Goal: Information Seeking & Learning: Check status

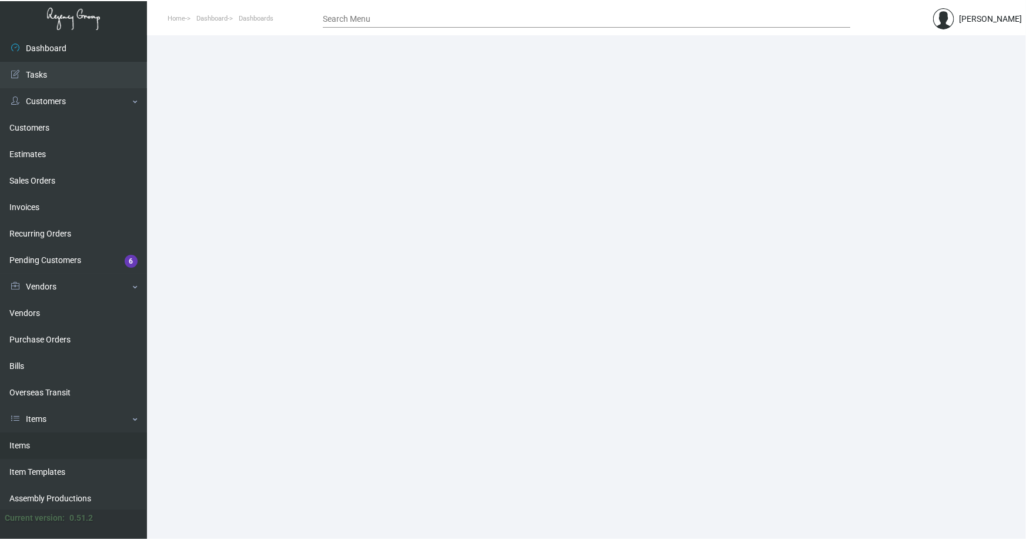
click at [17, 442] on link "Items" at bounding box center [73, 445] width 147 height 26
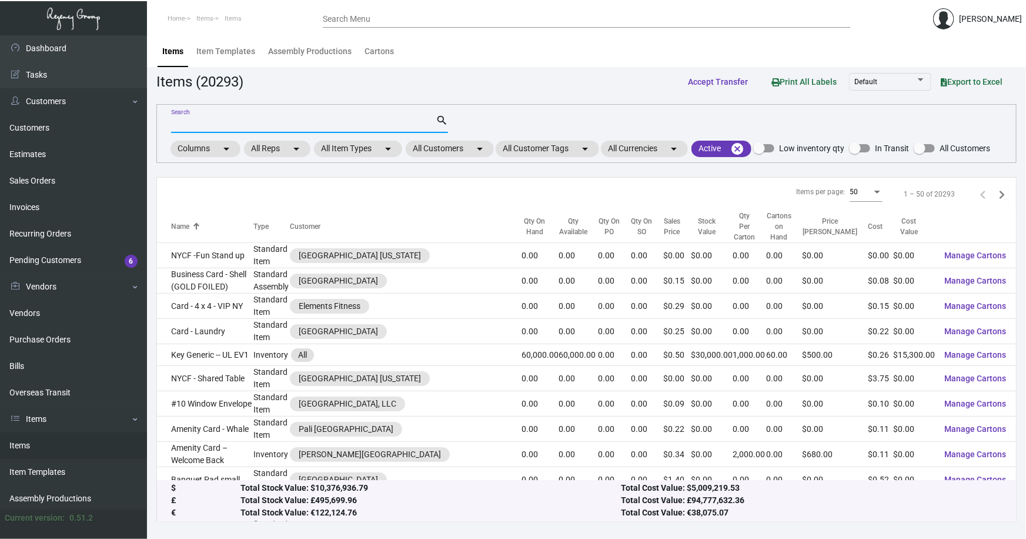
click at [210, 122] on input "Search" at bounding box center [303, 123] width 265 height 9
type input "arthouse key"
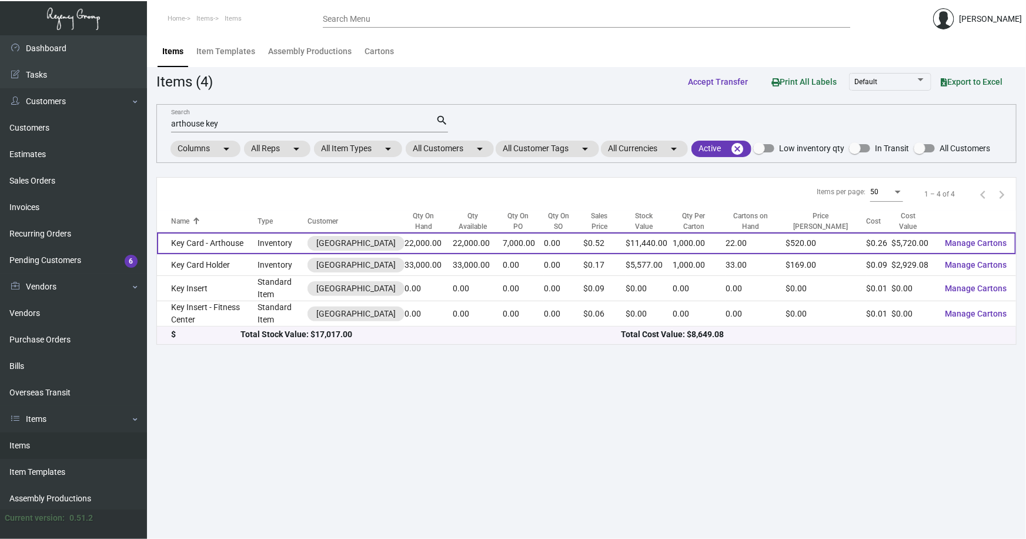
click at [198, 246] on td "Key Card - Arthouse" at bounding box center [207, 243] width 101 height 22
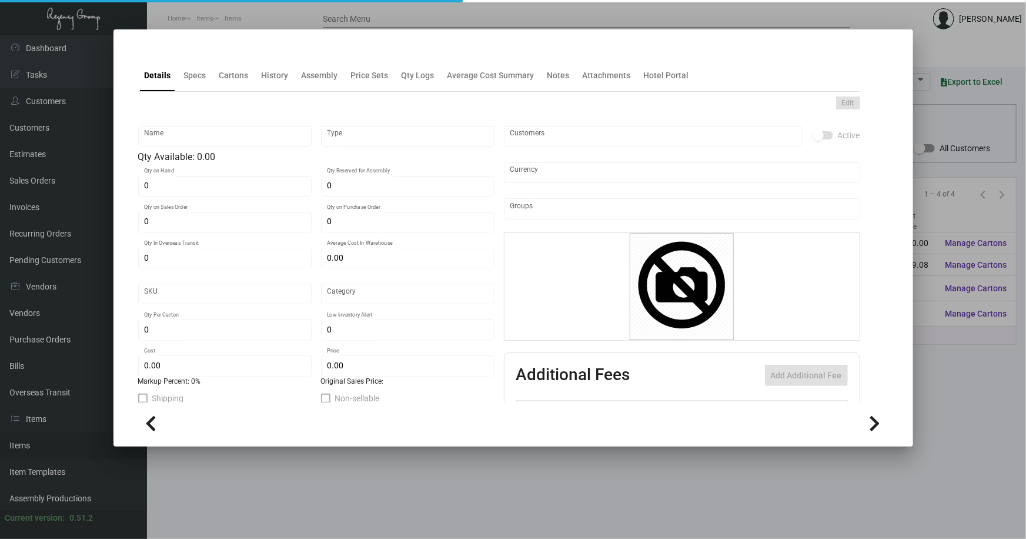
type input "Key Card - Arthouse"
type input "Inventory"
type input "22,000"
type input "7,000"
type input "$ 0.32"
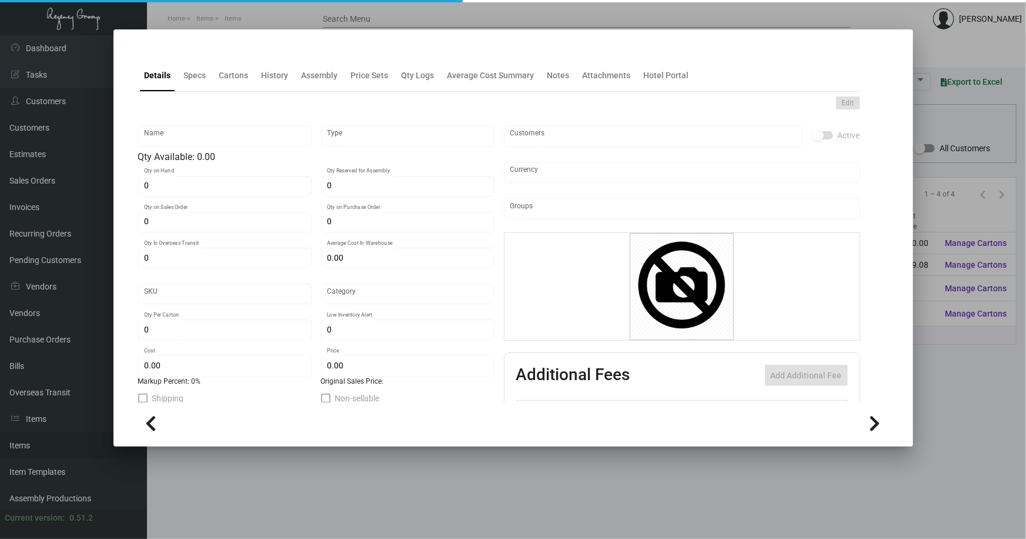
type input "532"
type input "Standard"
type input "1,000"
type input "10,000"
type input "$ 0.26"
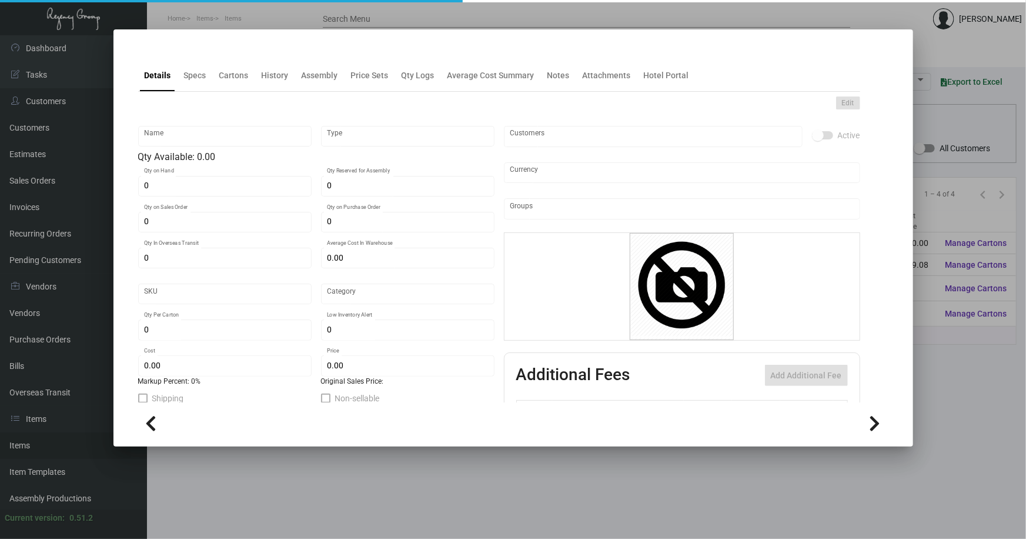
type input "$ 0.52"
type textarea "Key Cards: Size CR80, #30 mill white matte laminated PVC plastic material, prin…"
type textarea "Key Cards: Stock: #30 mill white matte laminated PVC plastic Size: CR80 Printin…"
checkbox input "true"
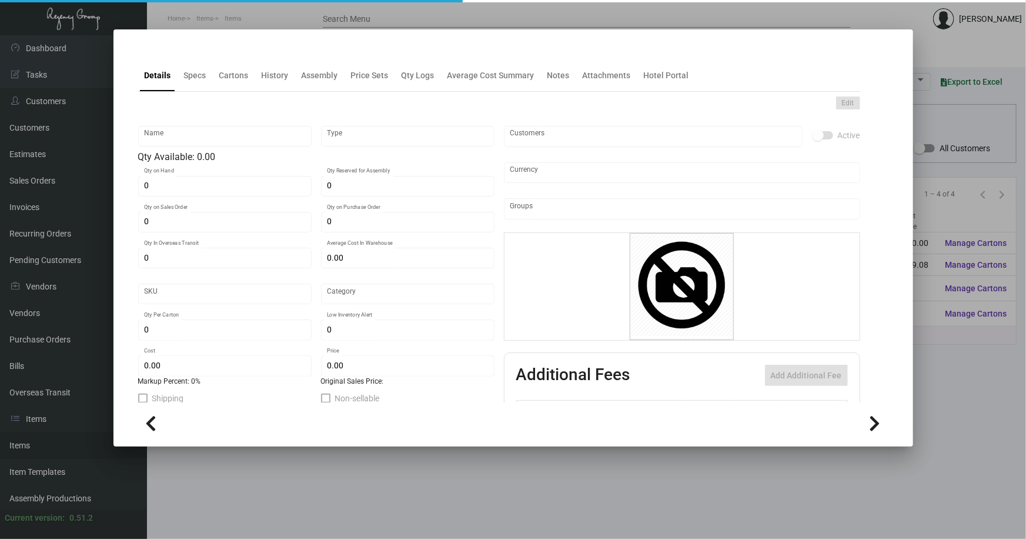
type input "United States Dollar $"
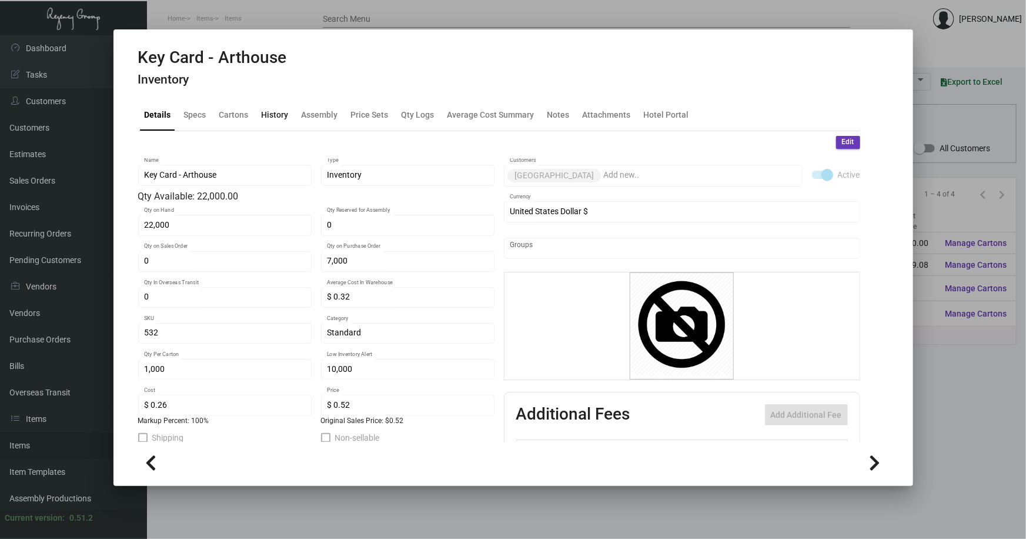
click at [281, 116] on div "History" at bounding box center [275, 114] width 27 height 12
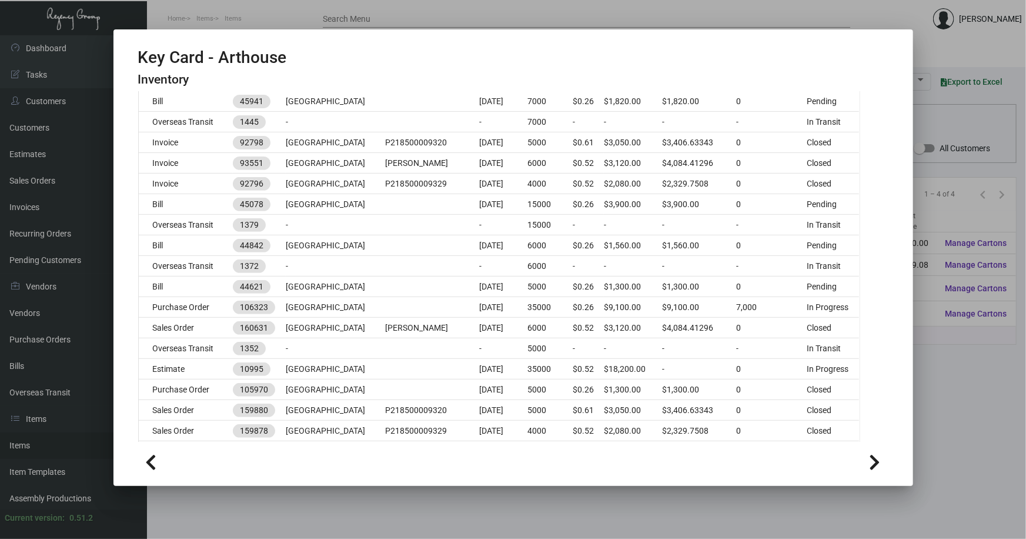
scroll to position [213, 0]
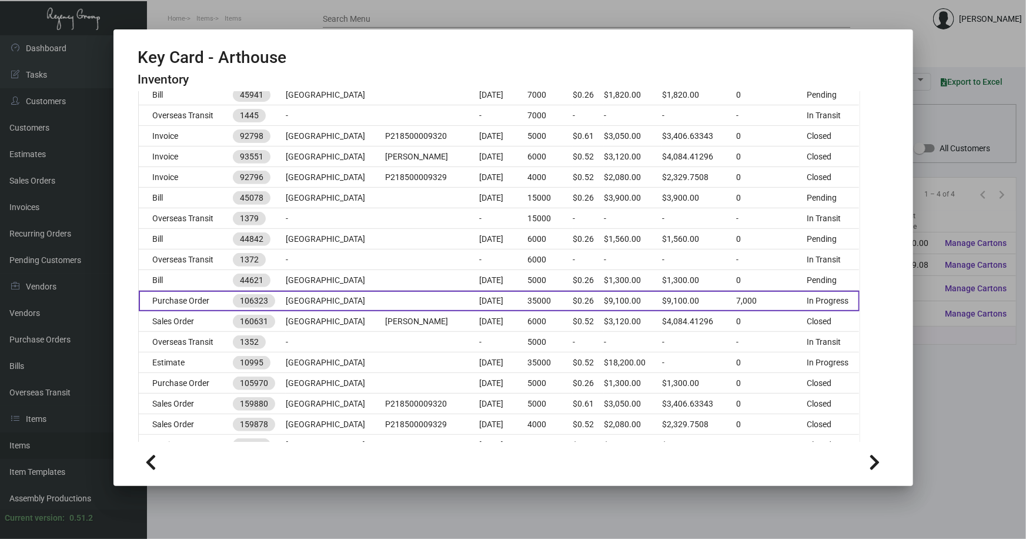
click at [388, 299] on td at bounding box center [432, 300] width 94 height 21
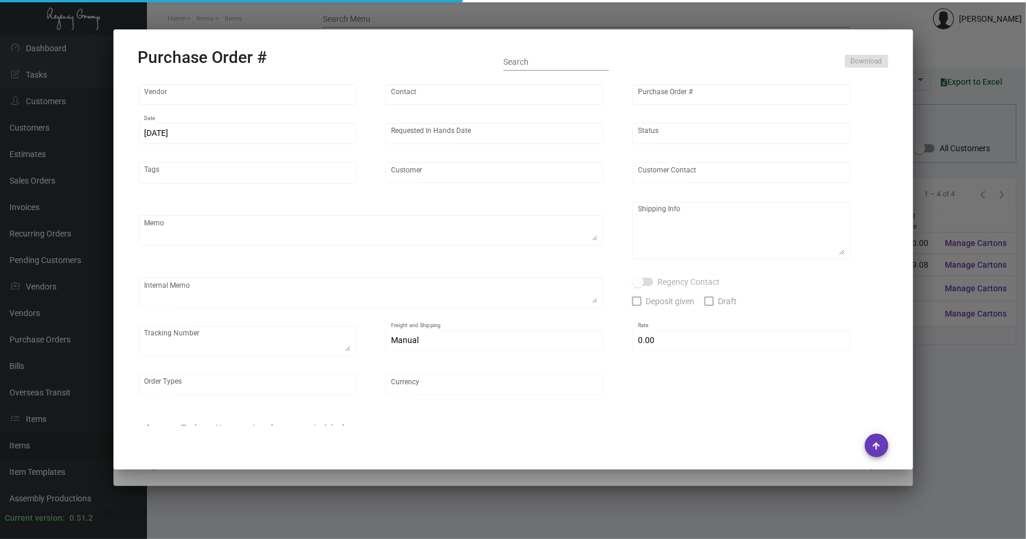
type input "CHENGDU MIND IOT TECHNOLOGY"
type input "[PERSON_NAME]"
type input "106323"
type input "[DATE]"
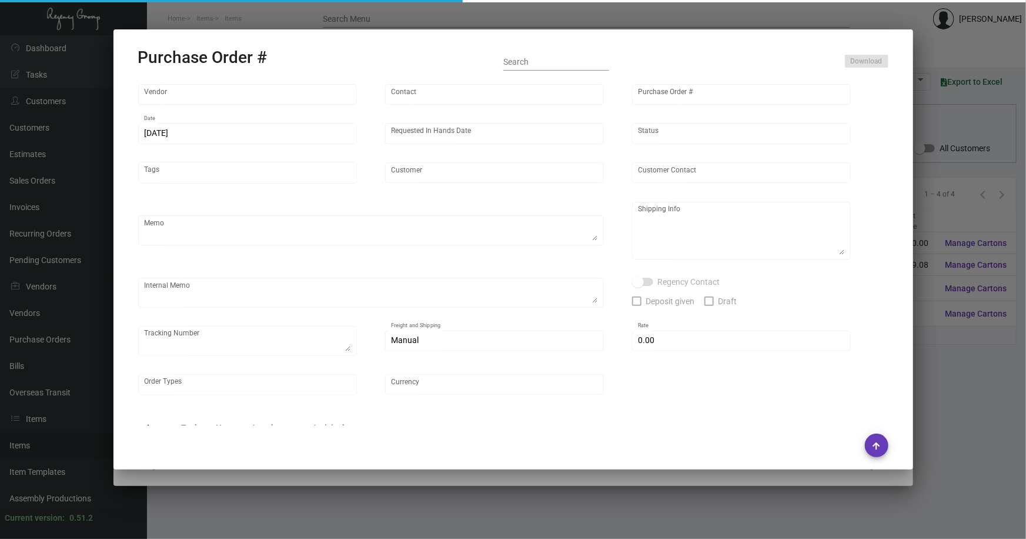
type input "[GEOGRAPHIC_DATA]"
type textarea "Please ship 6k by air and the rest by boat to our NJ warehouse."
type textarea "Regency Group NJ - [PERSON_NAME] [STREET_ADDRESS]"
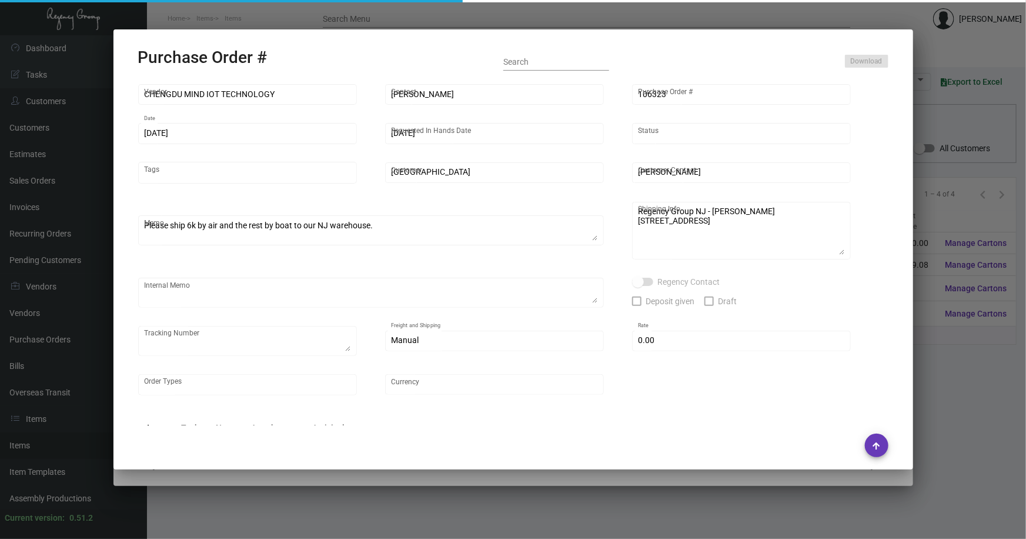
checkbox input "true"
type input "$ 0.00"
type input "United States Dollar $"
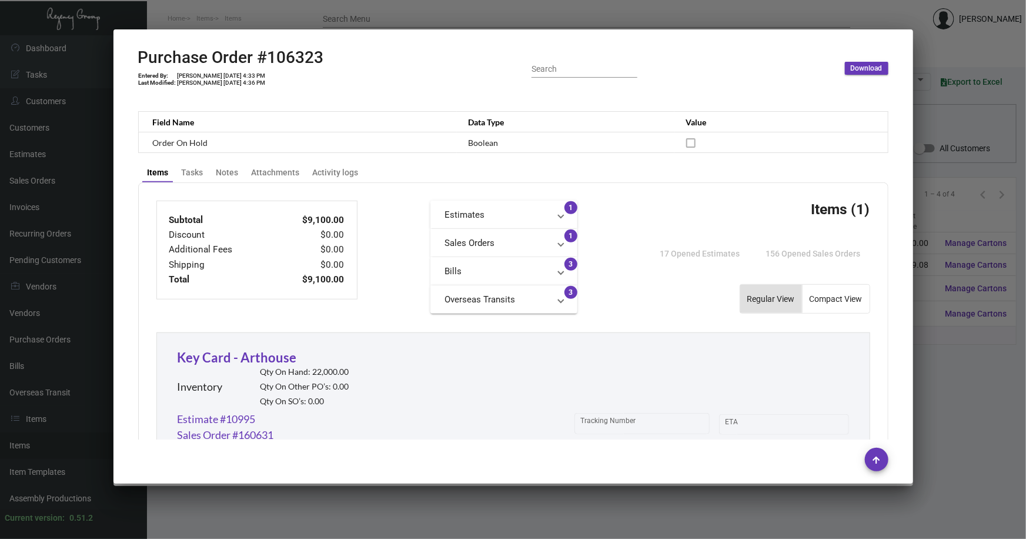
scroll to position [427, 0]
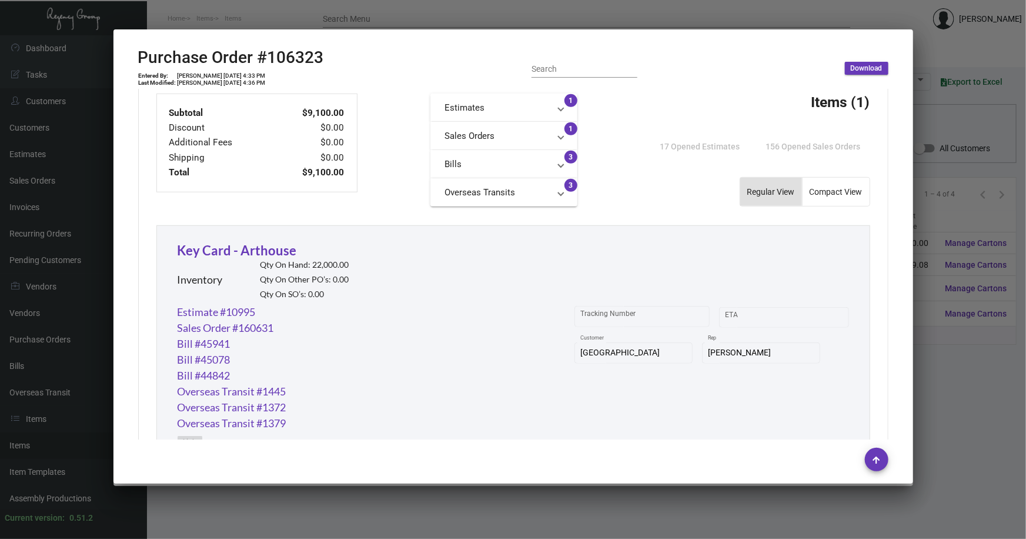
click at [942, 360] on div at bounding box center [513, 269] width 1026 height 539
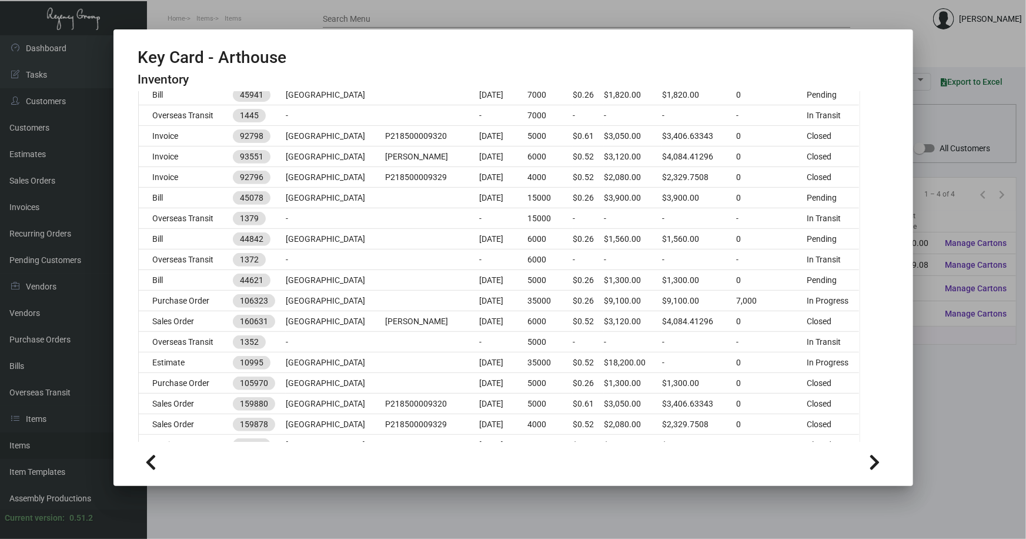
click at [920, 379] on div at bounding box center [513, 269] width 1026 height 539
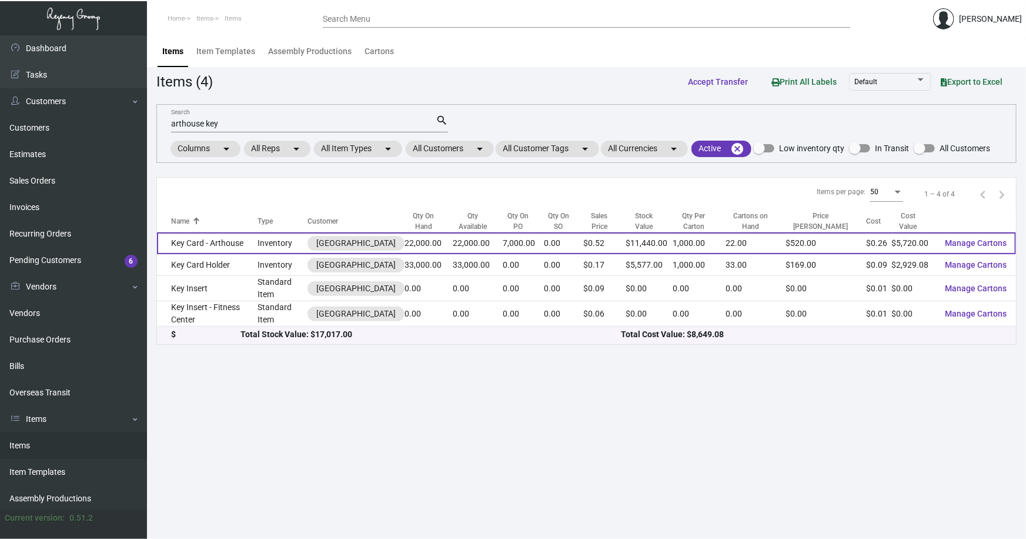
click at [209, 240] on td "Key Card - Arthouse" at bounding box center [207, 243] width 101 height 22
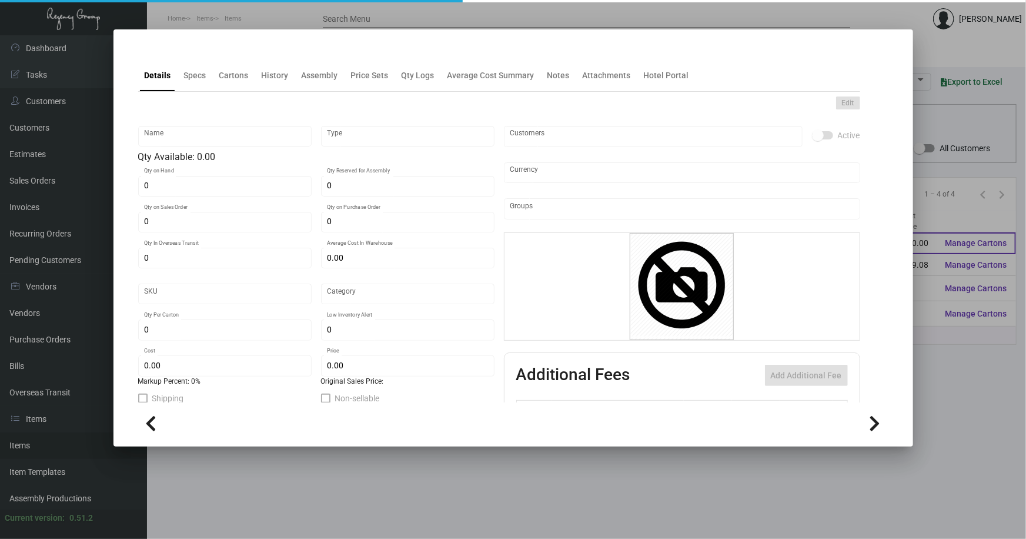
type input "Key Card - Arthouse"
type input "Inventory"
type input "22,000"
type input "7,000"
type input "$ 0.32"
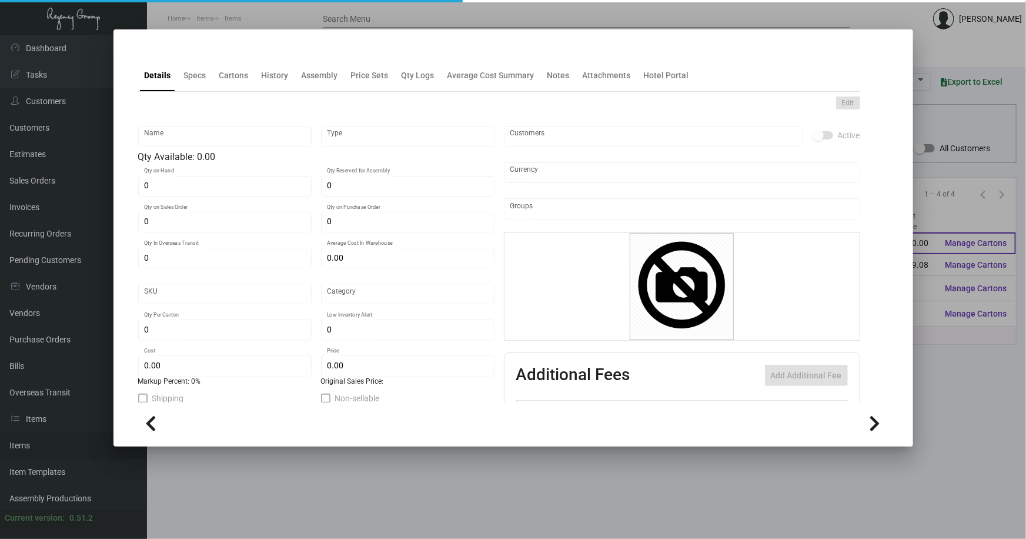
type input "532"
type input "Standard"
type input "1,000"
type input "10,000"
type input "$ 0.26"
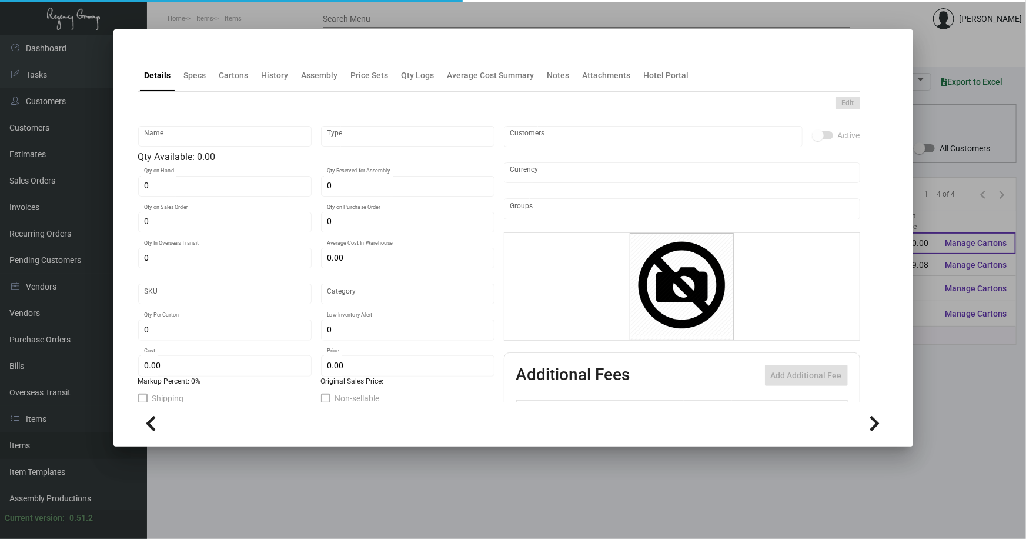
type input "$ 0.52"
type textarea "Key Cards: Size CR80, #30 mill white matte laminated PVC plastic material, prin…"
type textarea "Key Cards: Stock: #30 mill white matte laminated PVC plastic Size: CR80 Printin…"
checkbox input "true"
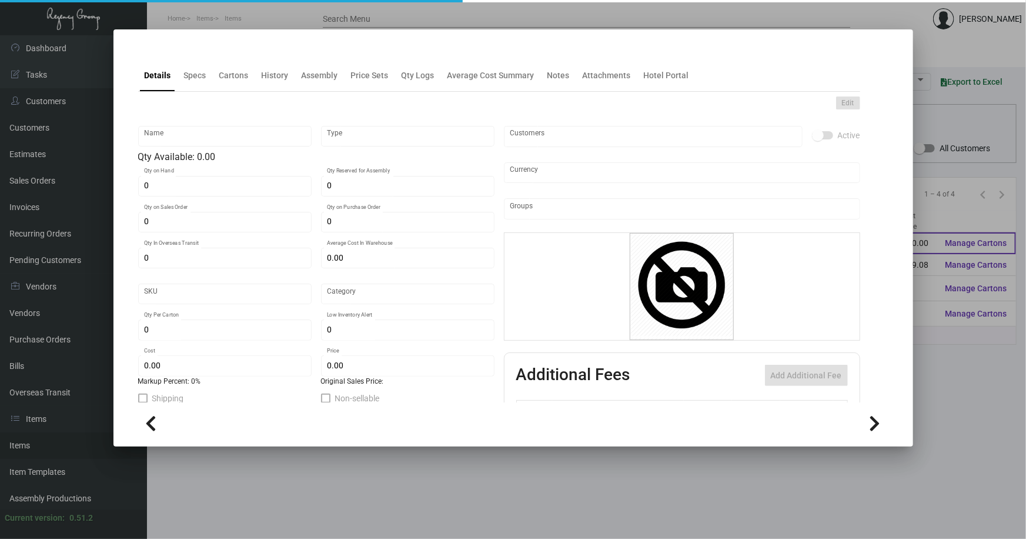
type input "United States Dollar $"
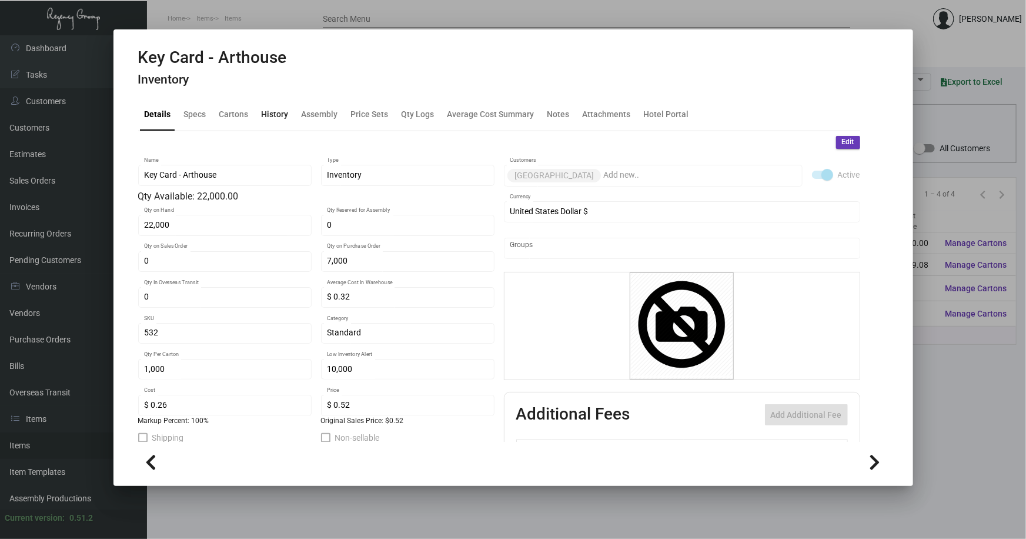
click at [275, 115] on div "History" at bounding box center [275, 114] width 27 height 12
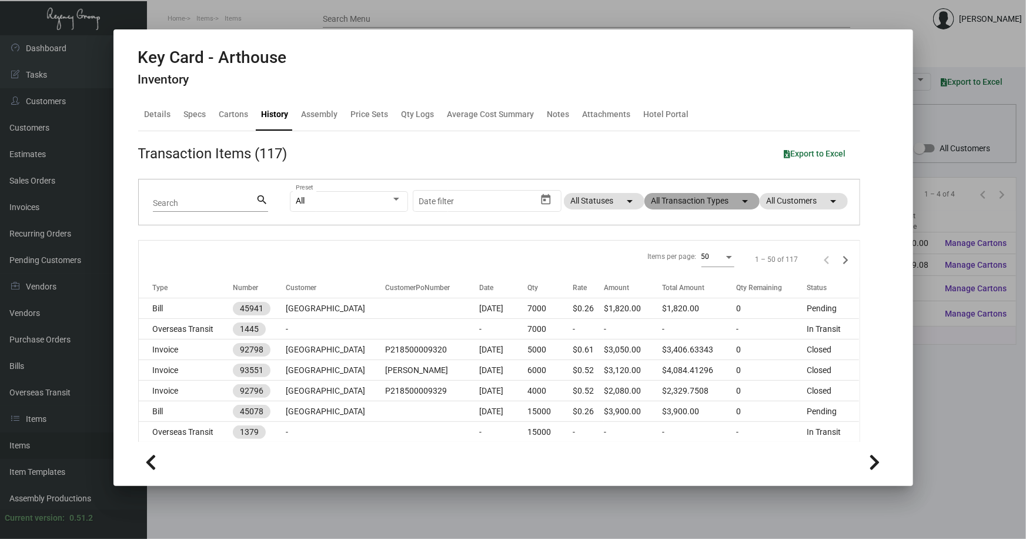
click at [682, 199] on mat-chip "All Transaction Types arrow_drop_down" at bounding box center [701, 201] width 115 height 16
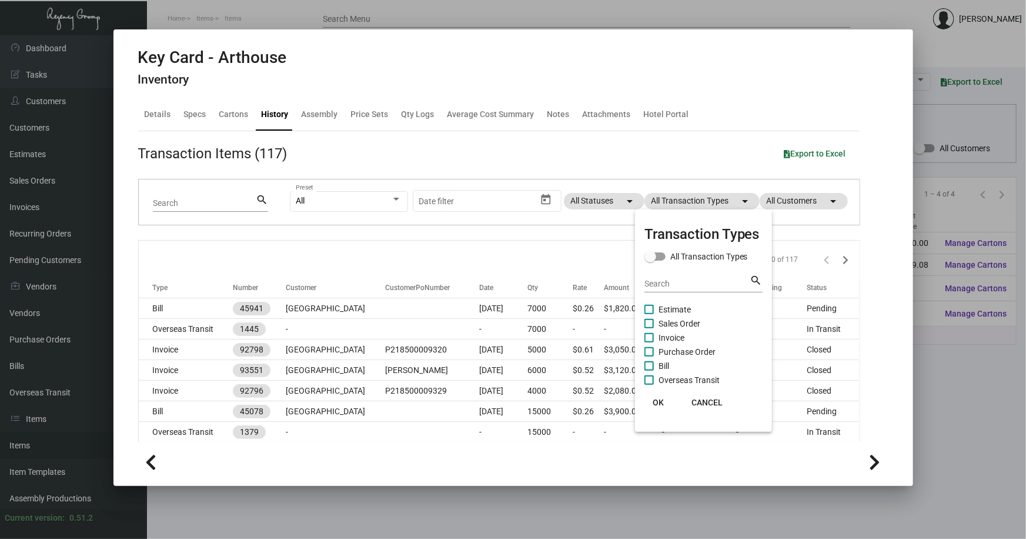
click at [688, 350] on span "Purchase Order" at bounding box center [687, 352] width 57 height 14
click at [649, 356] on input "Purchase Order" at bounding box center [649, 356] width 1 height 1
checkbox input "true"
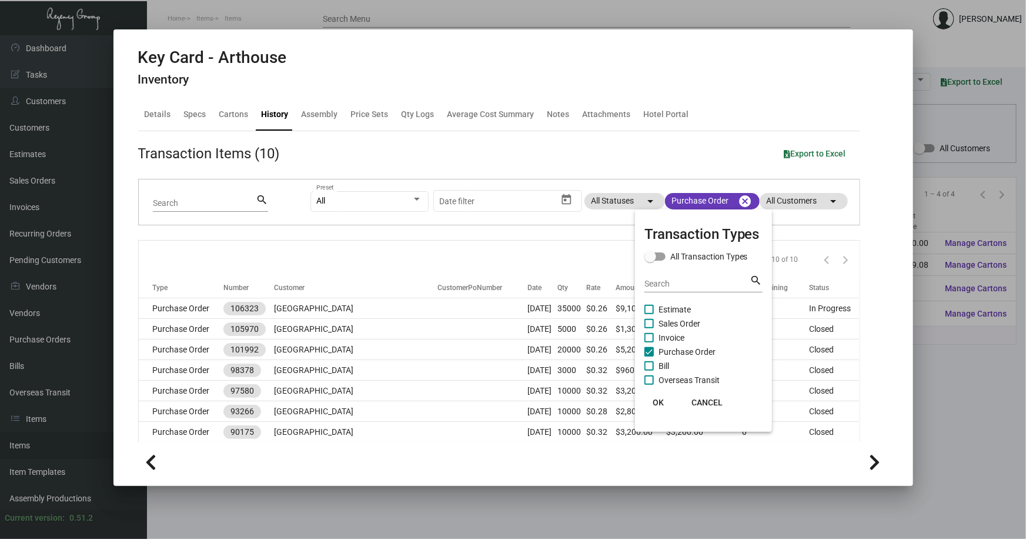
click at [897, 282] on div at bounding box center [513, 269] width 1026 height 539
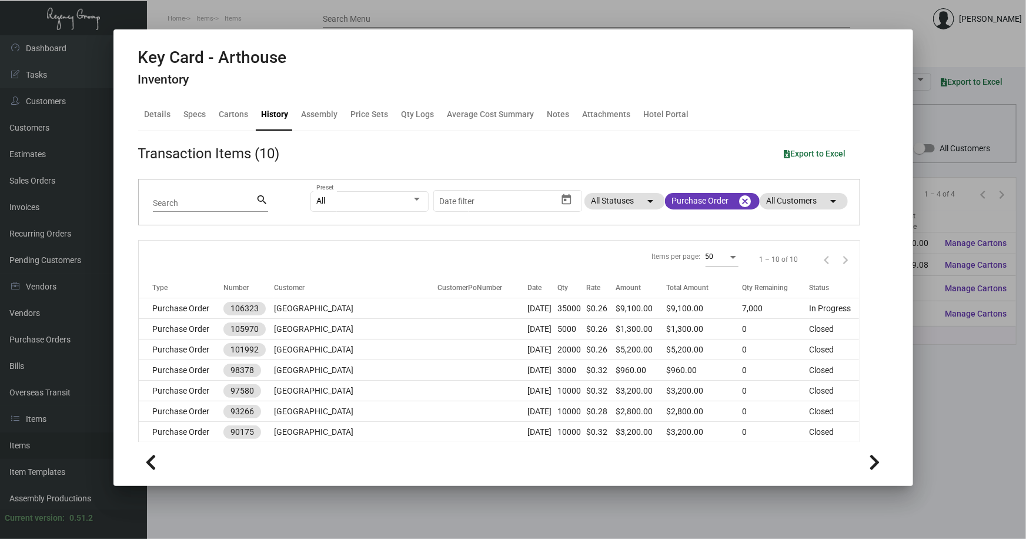
click at [937, 55] on div at bounding box center [513, 269] width 1026 height 539
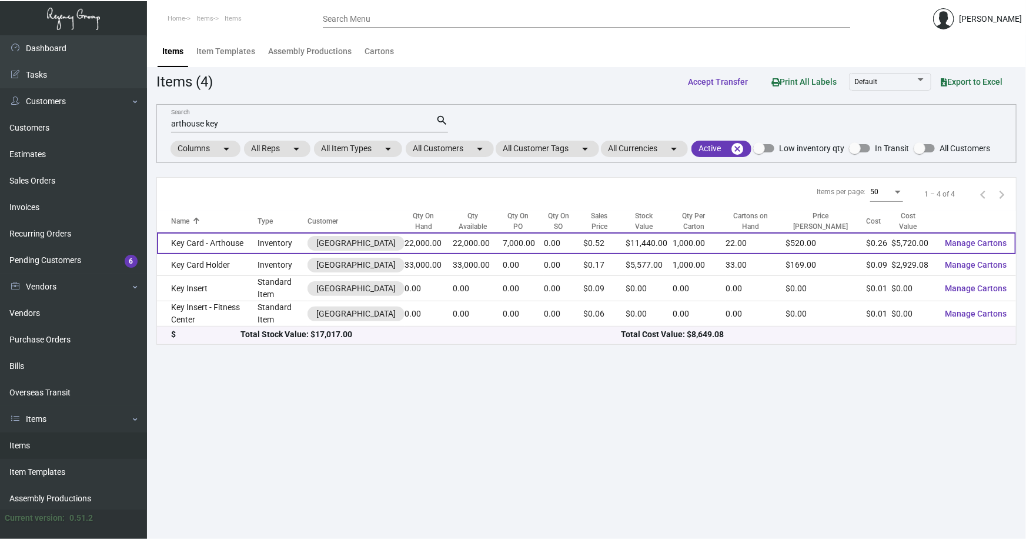
click at [212, 243] on td "Key Card - Arthouse" at bounding box center [207, 243] width 101 height 22
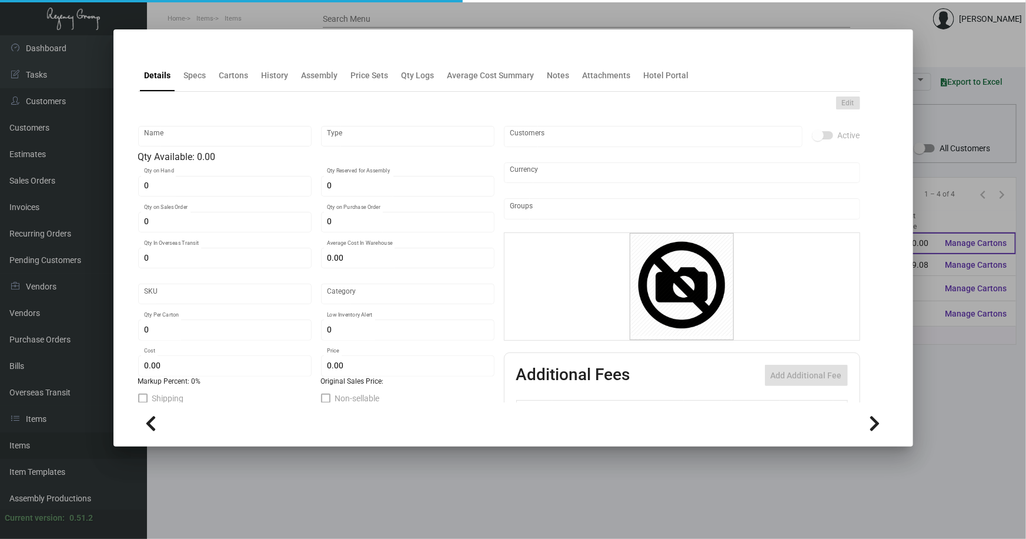
type input "Key Card - Arthouse"
type input "Inventory"
type input "22,000"
type input "7,000"
type input "$ 0.32"
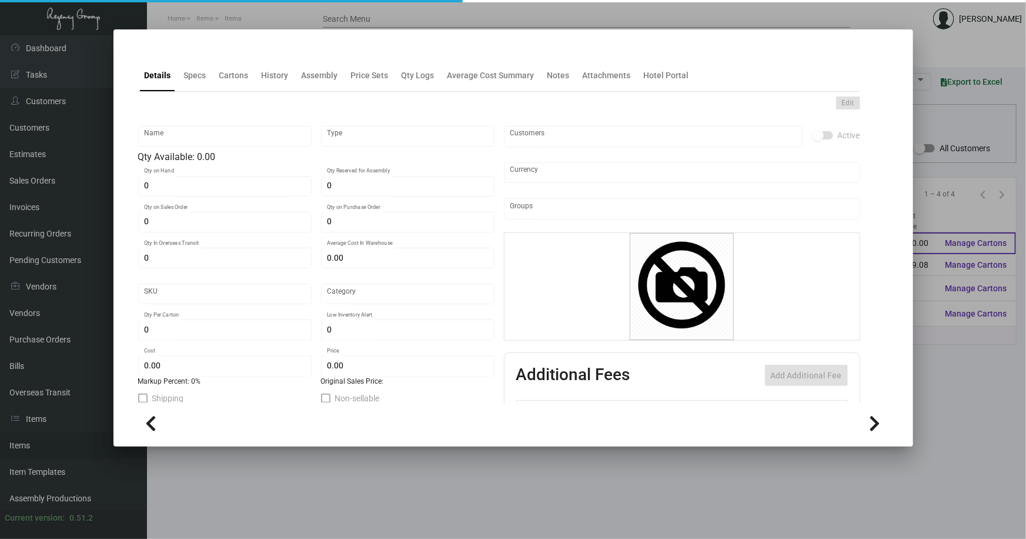
type input "532"
type input "Standard"
type input "1,000"
type input "10,000"
type input "$ 0.26"
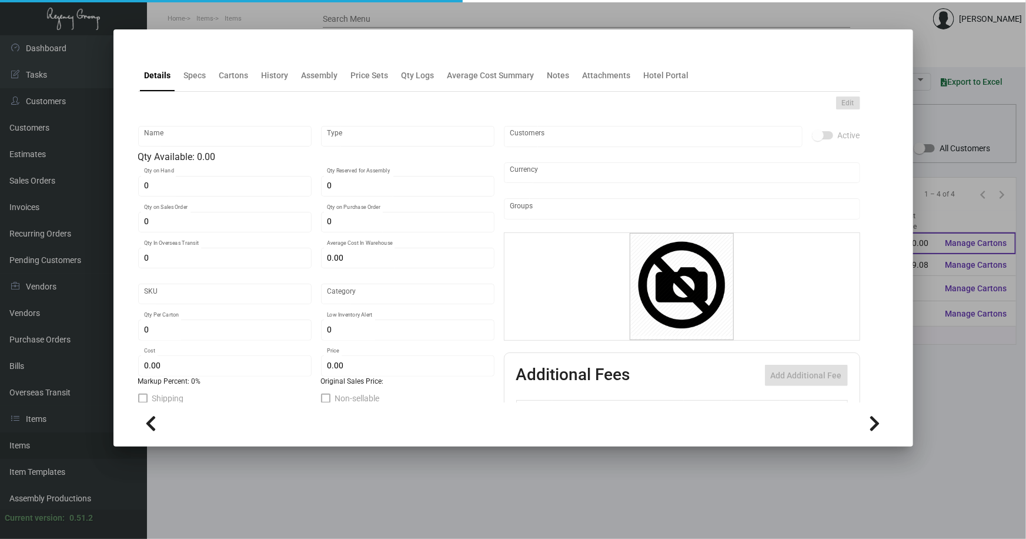
type input "$ 0.52"
type textarea "Key Cards: Size CR80, #30 mill white matte laminated PVC plastic material, prin…"
type textarea "Key Cards: Stock: #30 mill white matte laminated PVC plastic Size: CR80 Printin…"
checkbox input "true"
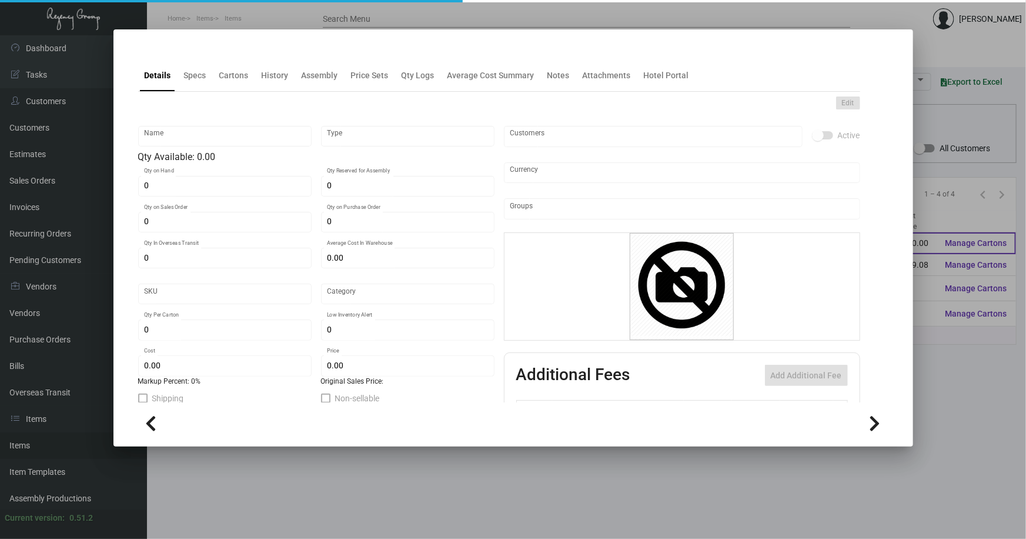
type input "United States Dollar $"
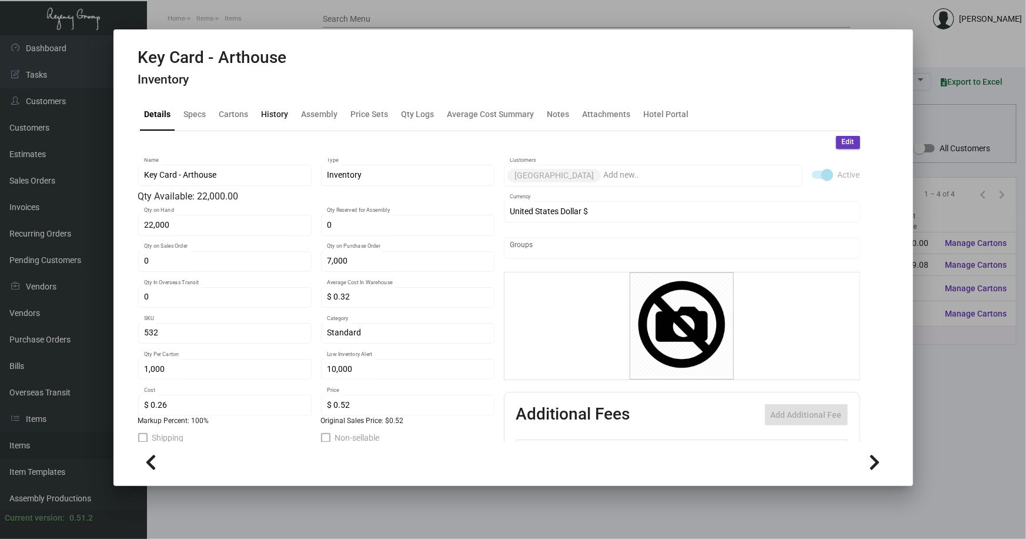
click at [269, 112] on div "History" at bounding box center [275, 114] width 27 height 12
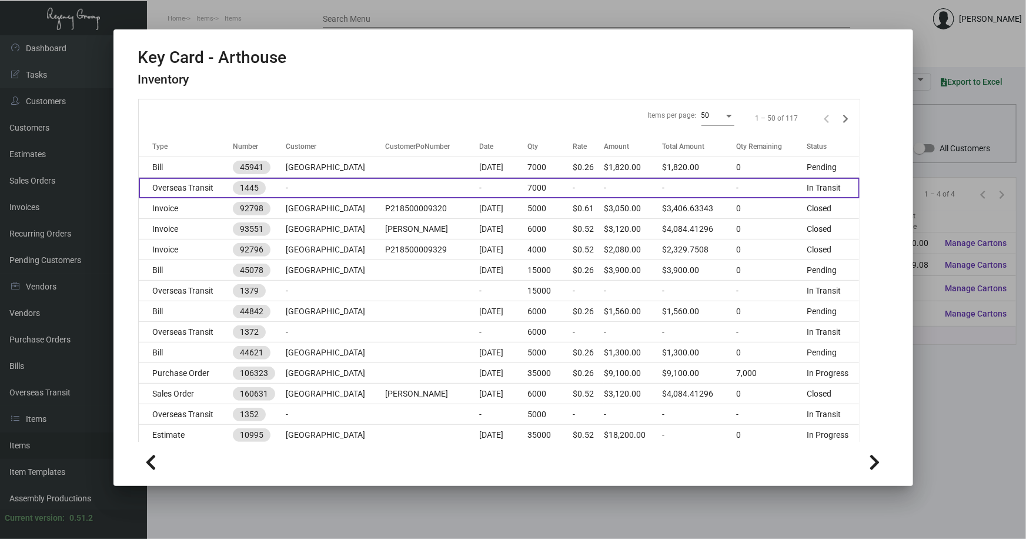
scroll to position [160, 0]
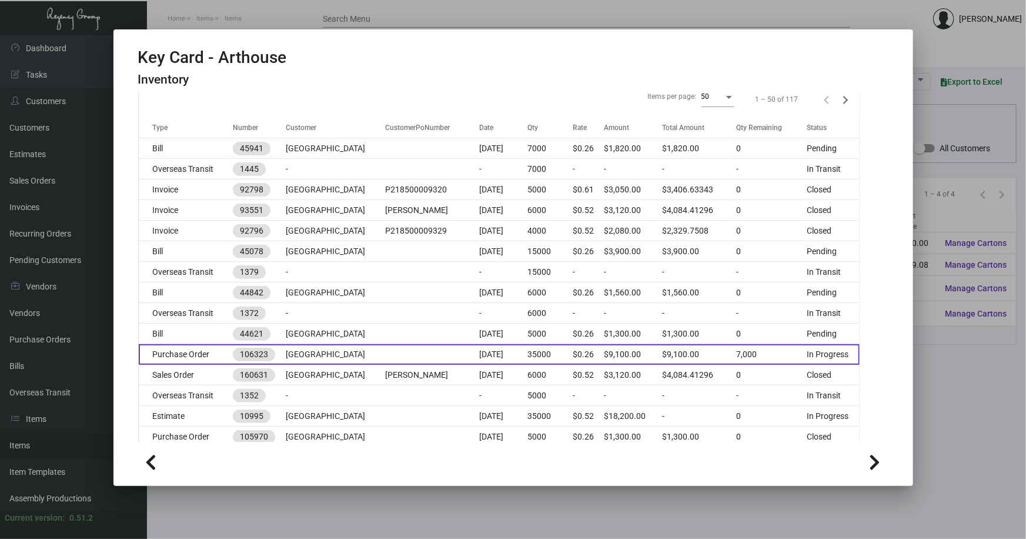
click at [385, 353] on td at bounding box center [432, 354] width 94 height 21
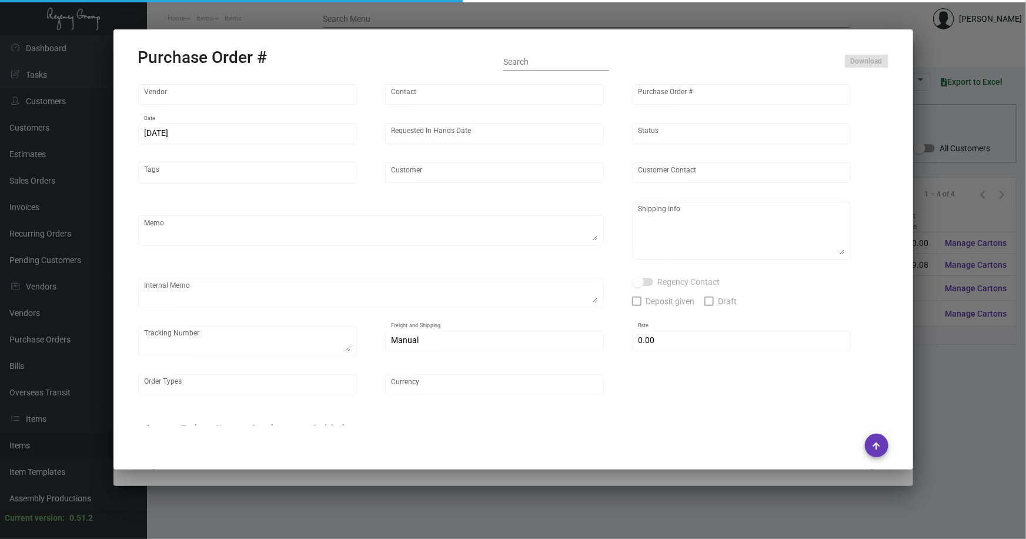
type input "CHENGDU MIND IOT TECHNOLOGY"
type input "[PERSON_NAME]"
type input "106323"
type input "[DATE]"
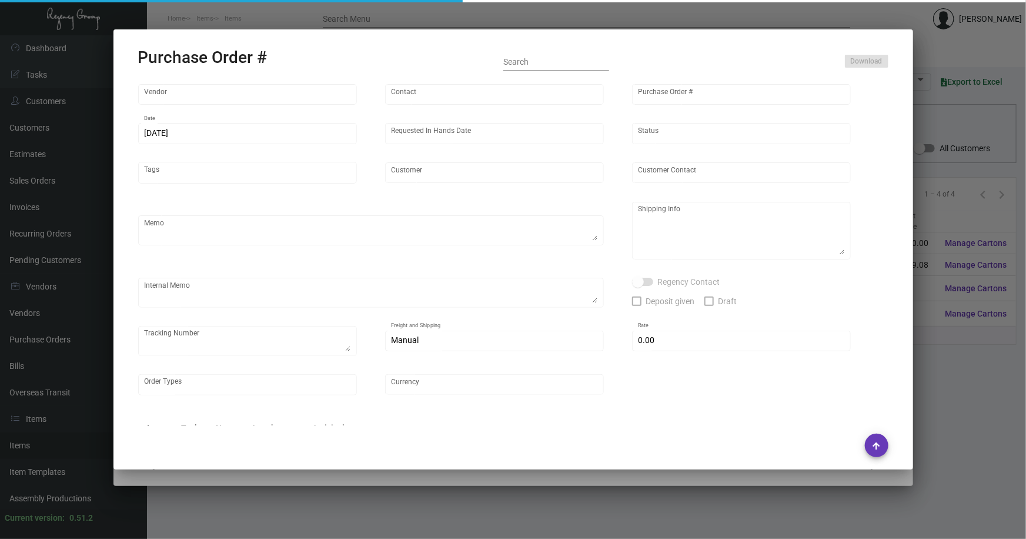
type input "[GEOGRAPHIC_DATA]"
type textarea "Please ship 6k by air and the rest by boat to our NJ warehouse."
type textarea "Regency Group NJ - [PERSON_NAME] [STREET_ADDRESS]"
checkbox input "true"
type input "$ 0.00"
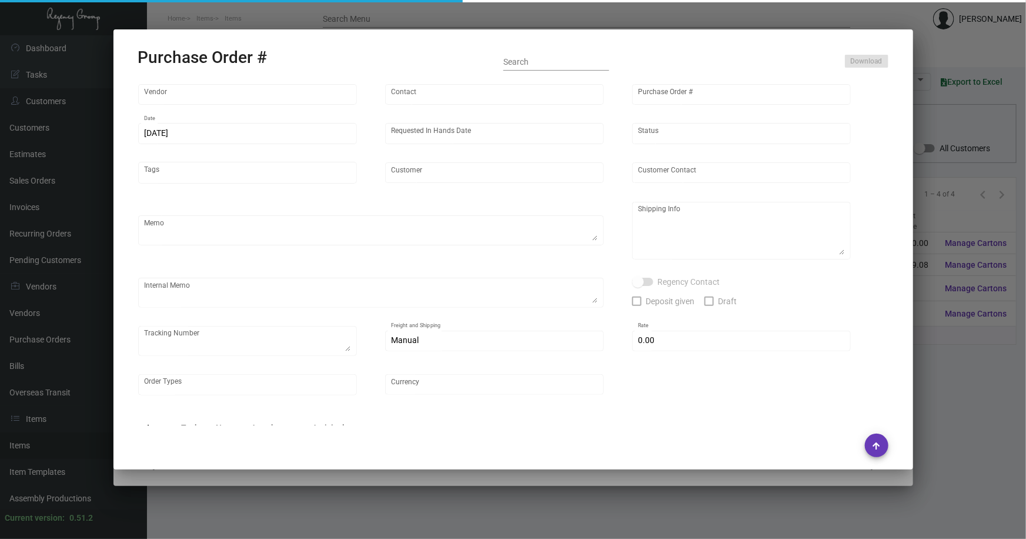
type input "United States Dollar $"
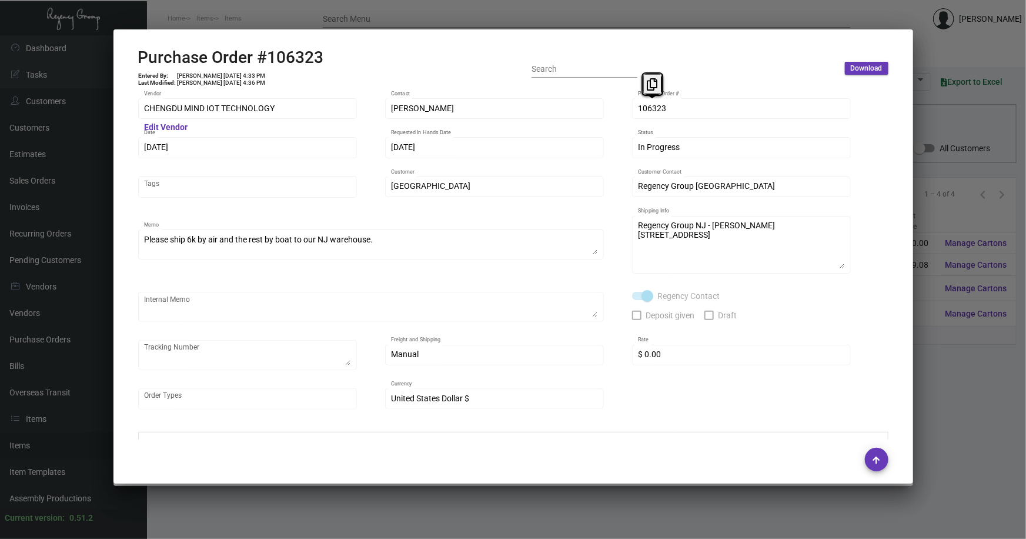
click at [631, 112] on div "CHENGDU MIND IOT TECHNOLOGY Vendor Edit Vendor [PERSON_NAME] Contact 106323 Pur…" at bounding box center [513, 259] width 750 height 326
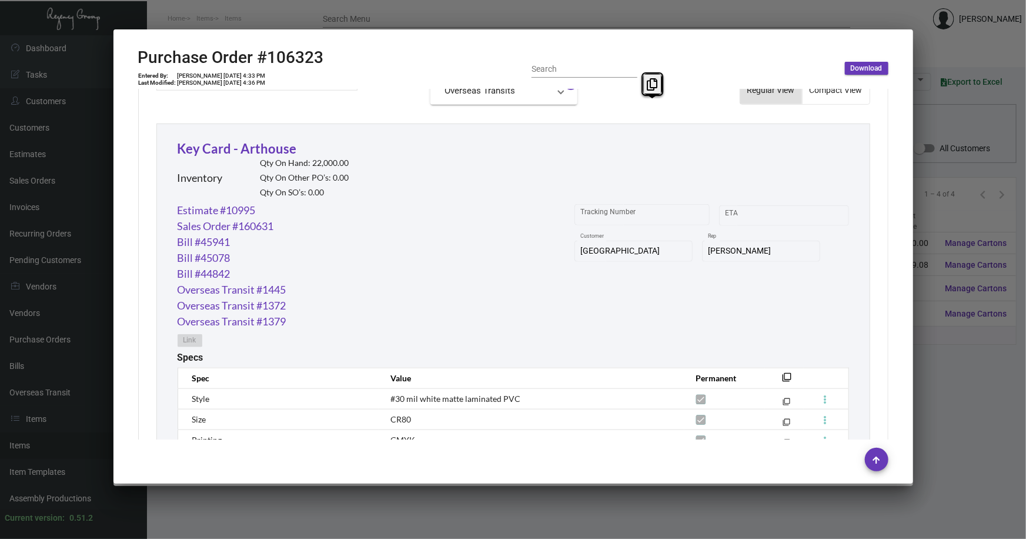
scroll to position [527, 0]
click at [216, 212] on link "Estimate #10995" at bounding box center [217, 213] width 78 height 16
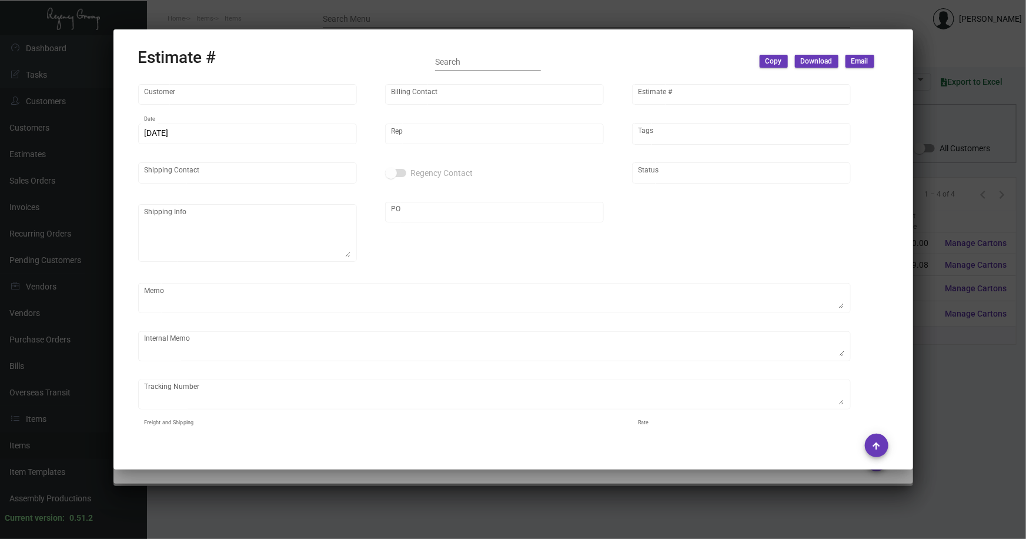
type input "[GEOGRAPHIC_DATA]"
type input "Secondary Billing"
type input "10995"
type input "[DATE]"
type input "[PERSON_NAME]"
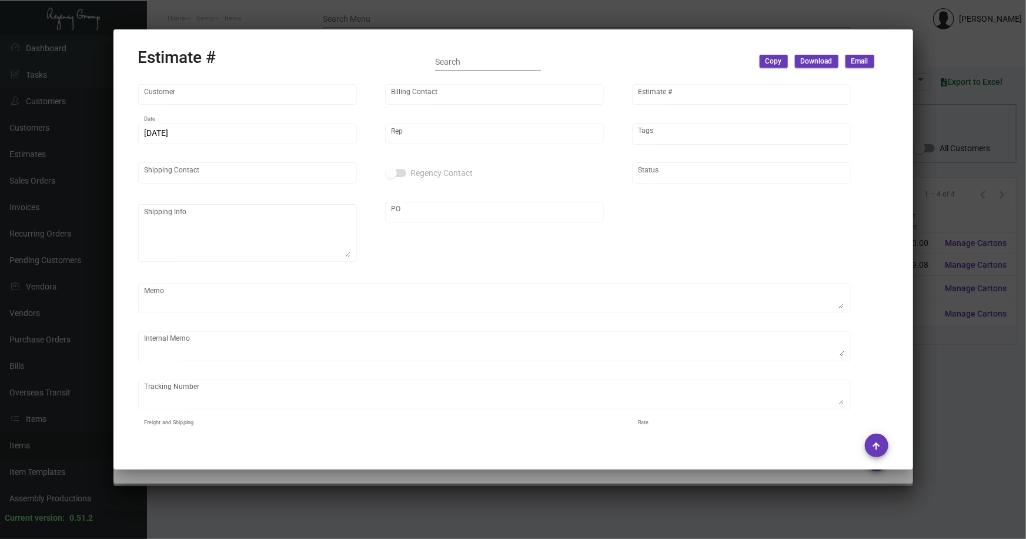
type input "[PERSON_NAME]"
type textarea "Air 6k for $90/1000"
type input "United States Dollar $"
type input "$ 0.00"
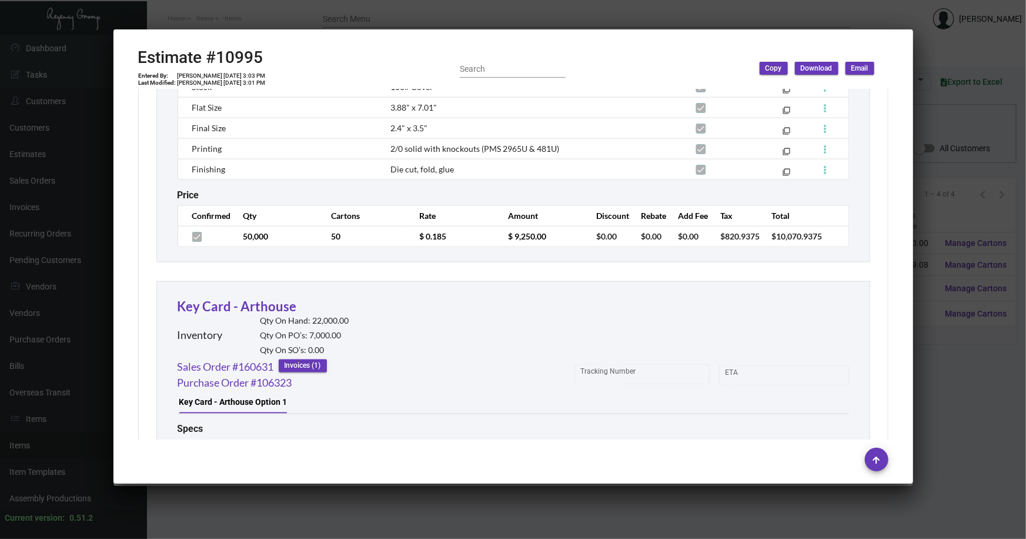
scroll to position [908, 0]
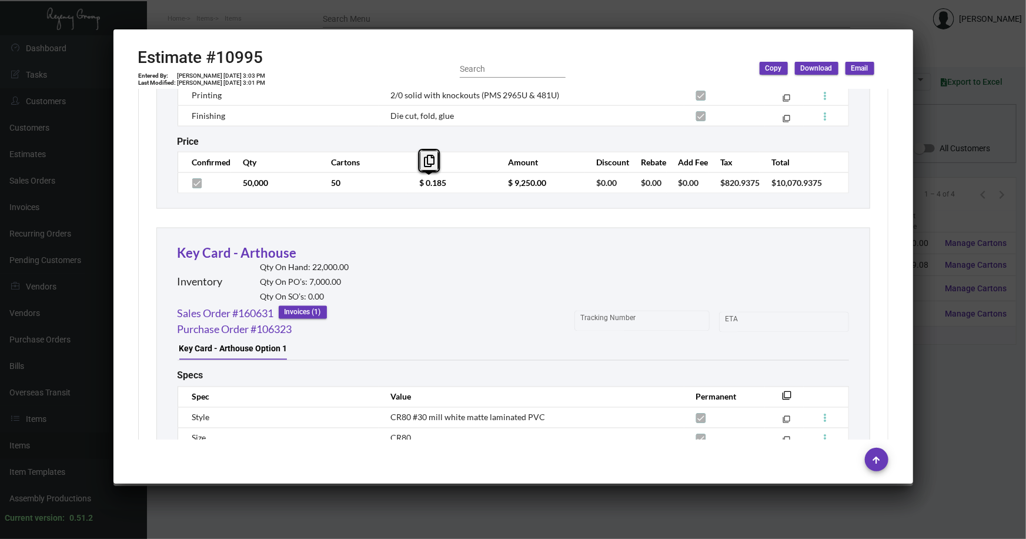
click at [413, 189] on td "$ 0.185" at bounding box center [452, 182] width 88 height 21
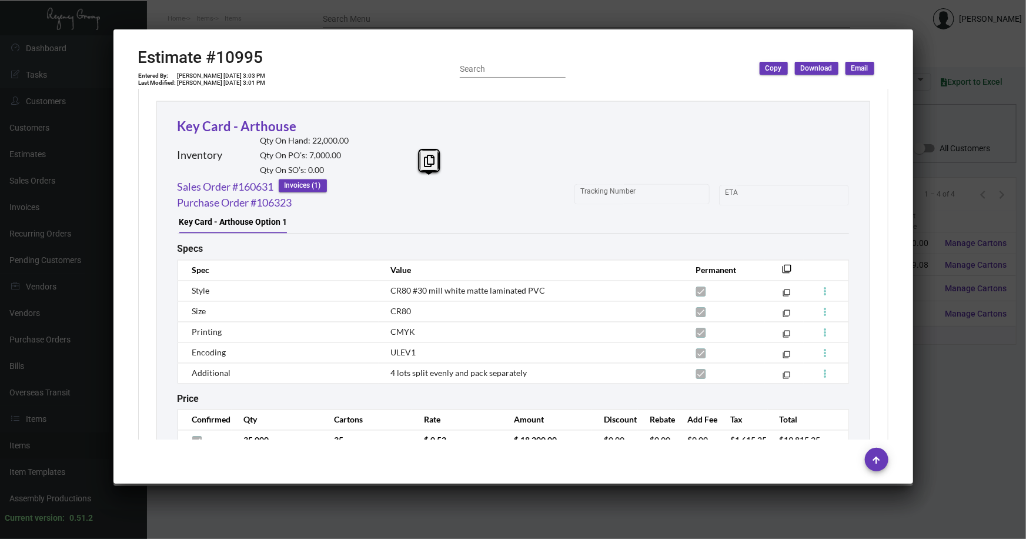
scroll to position [1088, 0]
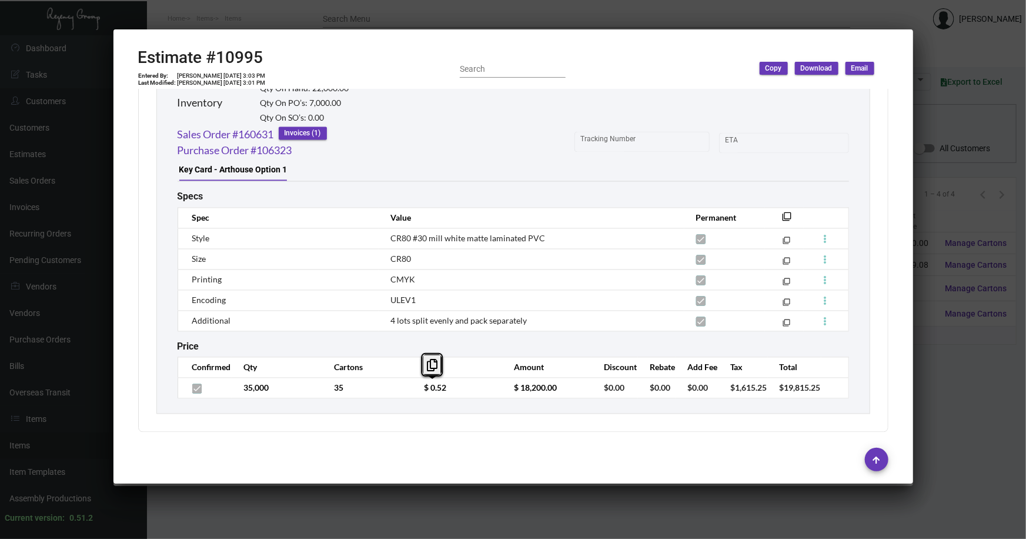
click at [418, 386] on td "$ 0.52" at bounding box center [457, 387] width 90 height 21
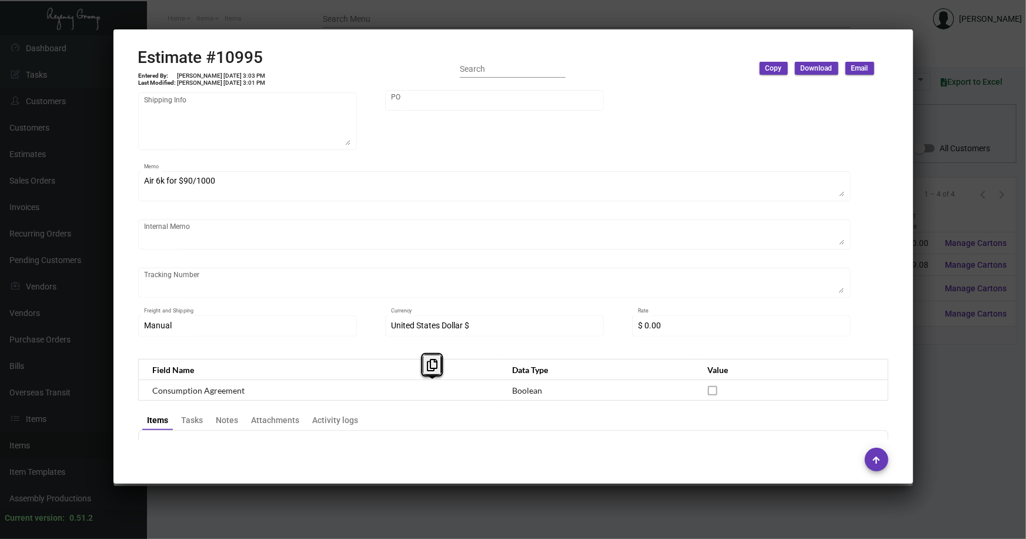
scroll to position [0, 0]
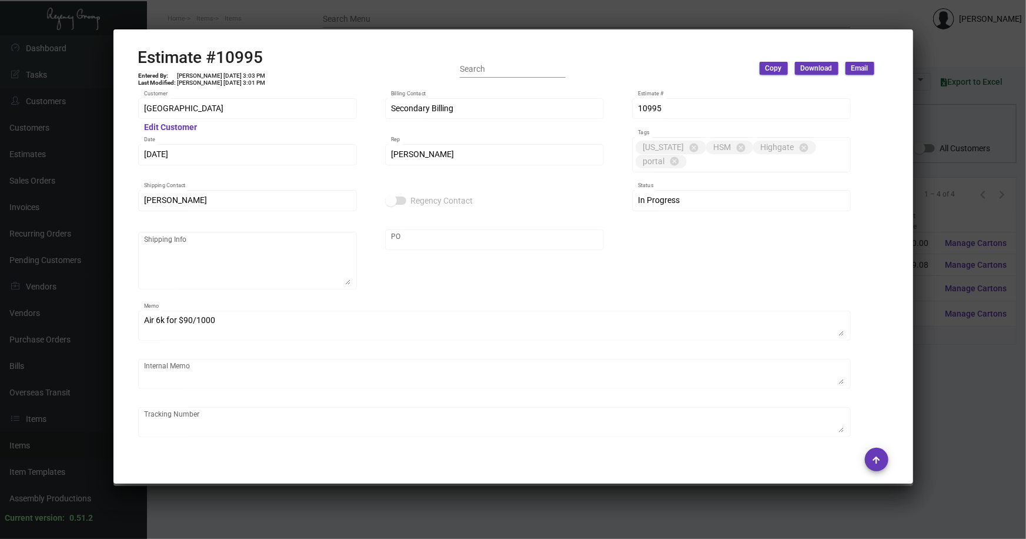
click at [934, 352] on div at bounding box center [513, 269] width 1026 height 539
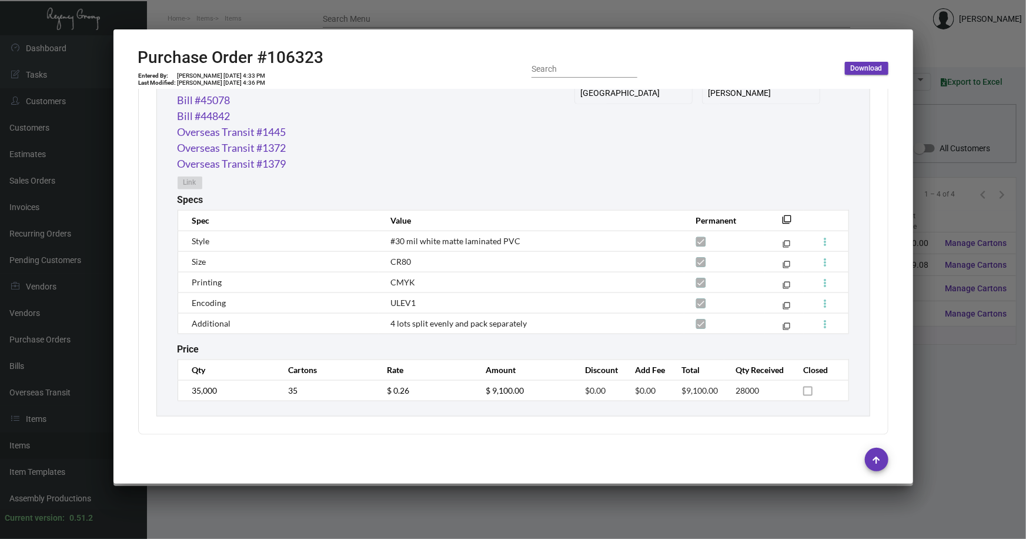
scroll to position [687, 0]
click at [783, 218] on mat-icon "filter_none" at bounding box center [787, 222] width 9 height 9
drag, startPoint x: 522, startPoint y: 241, endPoint x: 383, endPoint y: 242, distance: 138.2
click at [383, 242] on td "#30 mil white matte laminated PVC" at bounding box center [531, 240] width 305 height 21
copy span "#30 mil white matte laminated PVC"
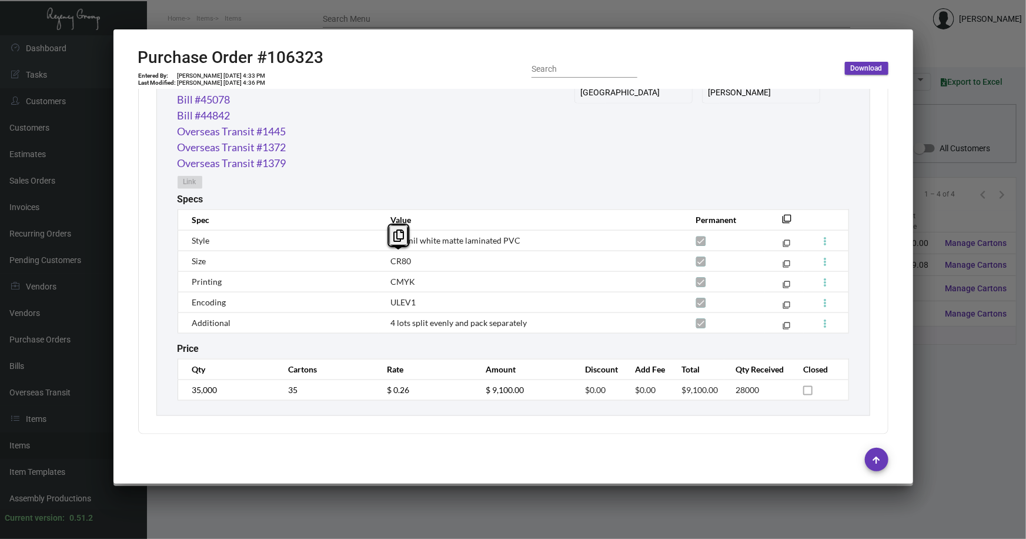
drag, startPoint x: 421, startPoint y: 262, endPoint x: 386, endPoint y: 262, distance: 34.7
click at [386, 262] on td "CR80" at bounding box center [531, 260] width 305 height 21
copy span "CR80"
drag, startPoint x: 533, startPoint y: 323, endPoint x: 387, endPoint y: 328, distance: 145.9
click at [387, 328] on td "4 lots split evenly and pack separately" at bounding box center [531, 322] width 305 height 21
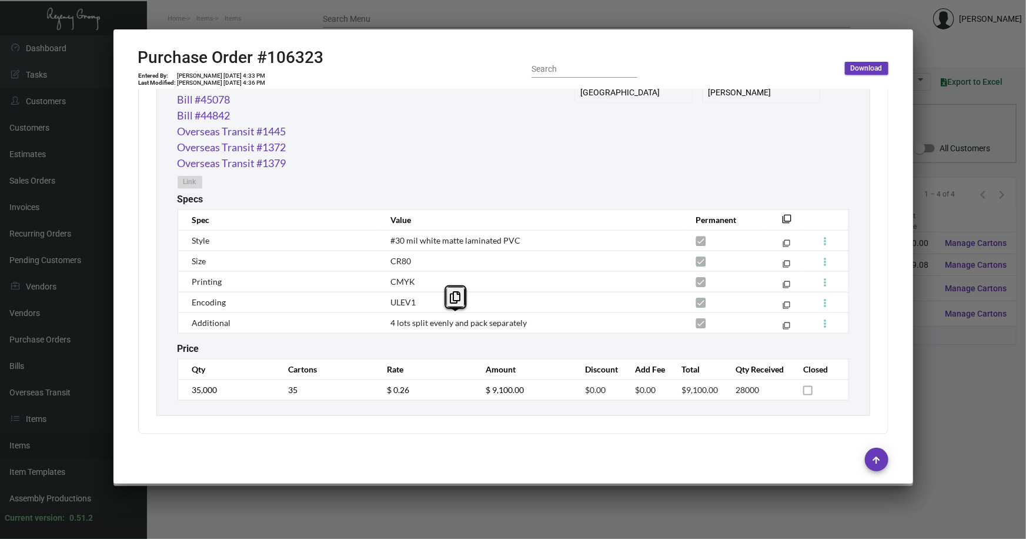
copy span "4 lots split evenly and pack separately"
